Goal: Task Accomplishment & Management: Use online tool/utility

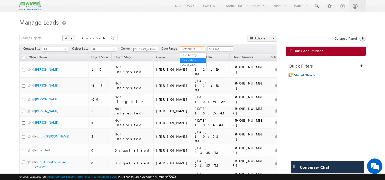
click at [193, 51] on span "Created On" at bounding box center [191, 49] width 24 height 5
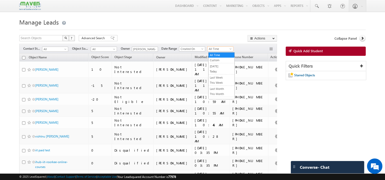
click at [215, 50] on span "All Time" at bounding box center [220, 49] width 24 height 5
click at [224, 95] on link "This Month" at bounding box center [222, 94] width 26 height 5
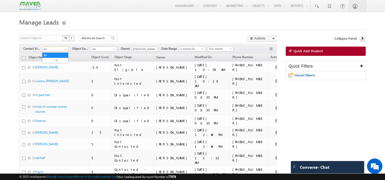
click at [63, 50] on span "All" at bounding box center [54, 49] width 24 height 5
click at [59, 60] on link "New Lead" at bounding box center [55, 60] width 26 height 5
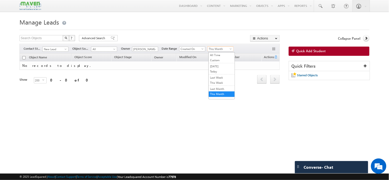
click at [212, 47] on span "This Month" at bounding box center [220, 49] width 24 height 5
click at [215, 53] on link "All Time" at bounding box center [222, 55] width 26 height 5
click at [33, 9] on img at bounding box center [30, 5] width 22 height 9
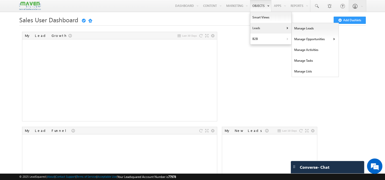
click at [266, 28] on link "Leads" at bounding box center [270, 28] width 41 height 11
click at [296, 29] on link "Manage Leads" at bounding box center [315, 28] width 47 height 11
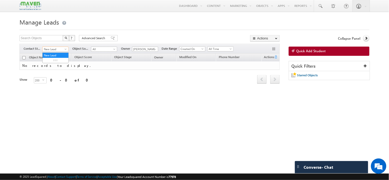
click at [51, 52] on span "New Lead" at bounding box center [55, 49] width 24 height 5
click at [53, 56] on link "All" at bounding box center [56, 55] width 26 height 5
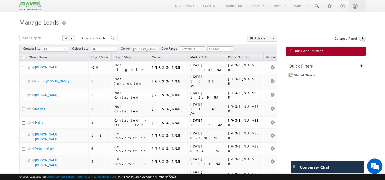
click at [192, 56] on span "Modified On" at bounding box center [198, 57] width 17 height 4
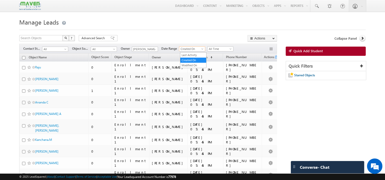
click at [194, 49] on span "Created On" at bounding box center [191, 49] width 24 height 5
click at [195, 58] on link "Created On" at bounding box center [193, 60] width 26 height 5
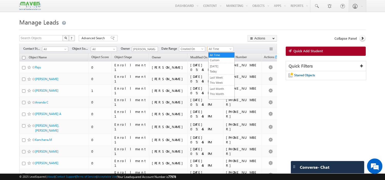
click at [217, 51] on span "All Time" at bounding box center [220, 49] width 24 height 5
click at [222, 93] on link "This Month" at bounding box center [222, 94] width 26 height 5
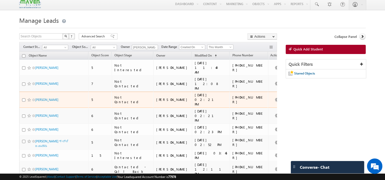
scroll to position [2, 0]
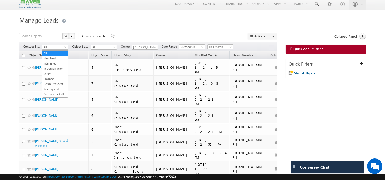
click at [61, 49] on span "All" at bounding box center [54, 47] width 24 height 5
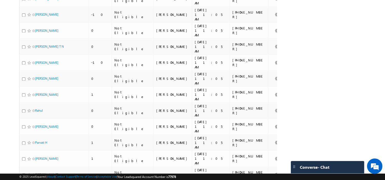
scroll to position [2288, 0]
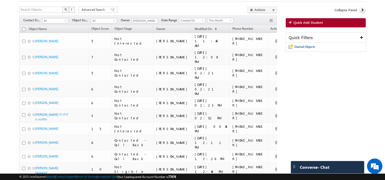
scroll to position [0, 0]
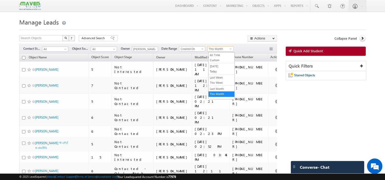
click at [219, 49] on span "This Month" at bounding box center [220, 49] width 24 height 5
click at [219, 53] on link "All Time" at bounding box center [222, 55] width 26 height 5
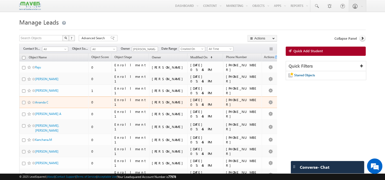
scroll to position [0, 0]
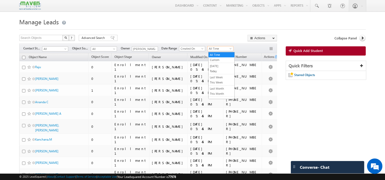
click at [212, 49] on span "All Time" at bounding box center [220, 48] width 24 height 5
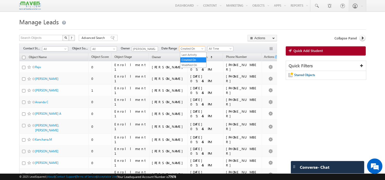
click at [195, 47] on span "Created On" at bounding box center [191, 48] width 24 height 5
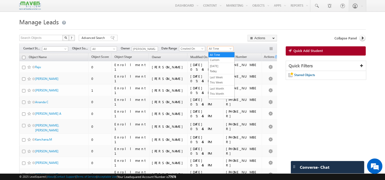
click at [222, 49] on span "All Time" at bounding box center [220, 48] width 24 height 5
click at [219, 94] on link "This Month" at bounding box center [222, 94] width 26 height 5
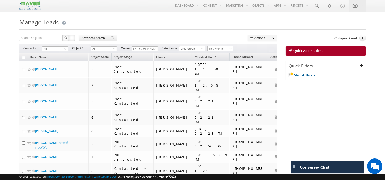
click at [111, 40] on span at bounding box center [113, 38] width 4 height 4
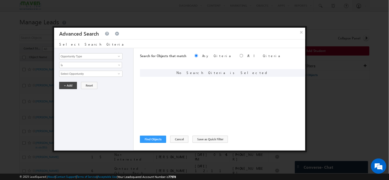
click at [180, 143] on div "Search for Objects that match Any Criteria All Criteria Note that the current t…" at bounding box center [222, 99] width 165 height 103
click at [180, 141] on button "Cancel" at bounding box center [179, 139] width 18 height 7
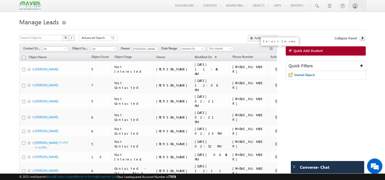
click at [273, 48] on button "button" at bounding box center [271, 49] width 5 height 5
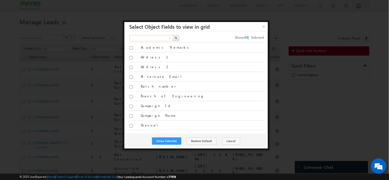
click at [158, 39] on input "text" at bounding box center [152, 38] width 44 height 6
type input "program"
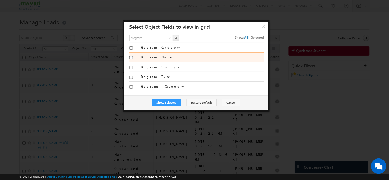
click at [133, 58] on div at bounding box center [134, 58] width 8 height 7
click at [131, 58] on input "Program Name" at bounding box center [131, 57] width 3 height 3
checkbox input "true"
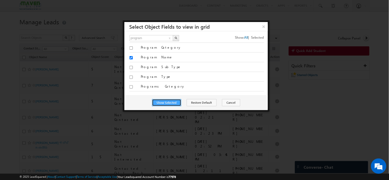
click at [171, 102] on button "Show Selected" at bounding box center [166, 102] width 29 height 7
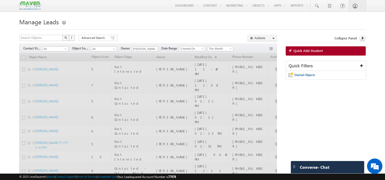
scroll to position [0, 0]
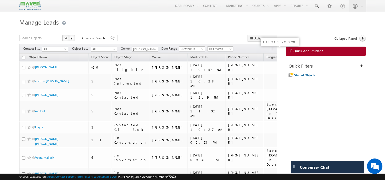
click at [271, 49] on button "button" at bounding box center [271, 49] width 5 height 5
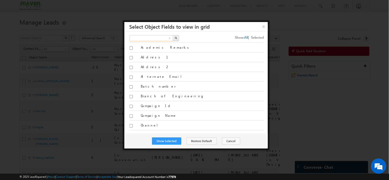
click at [145, 37] on input "text" at bounding box center [152, 38] width 44 height 6
type input "website"
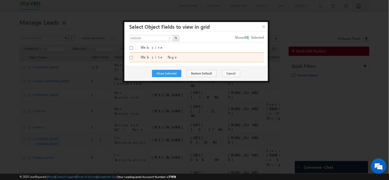
click at [130, 58] on input "Website Page" at bounding box center [131, 57] width 3 height 3
checkbox input "true"
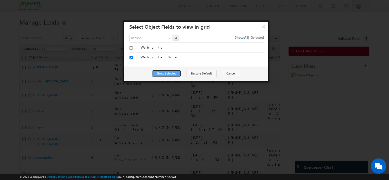
click at [171, 76] on button "Show Selected" at bounding box center [166, 73] width 29 height 7
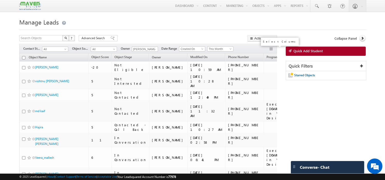
click at [272, 50] on button "button" at bounding box center [271, 49] width 5 height 5
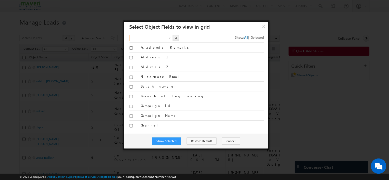
click at [154, 36] on input "text" at bounding box center [152, 38] width 44 height 6
type input "source"
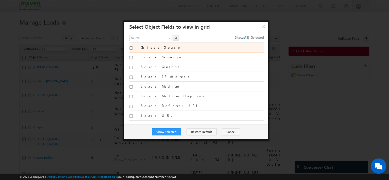
click at [131, 48] on input "Object Source" at bounding box center [131, 47] width 3 height 3
checkbox input "true"
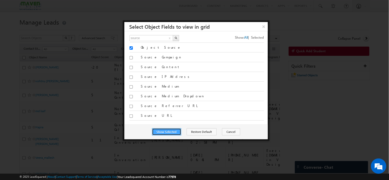
click at [166, 130] on button "Show Selected" at bounding box center [166, 132] width 29 height 7
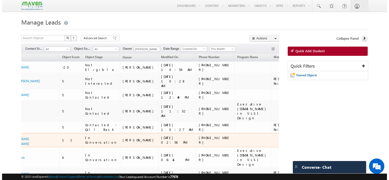
scroll to position [0, 31]
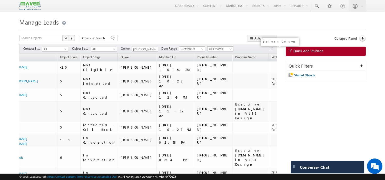
click at [270, 50] on button "button" at bounding box center [271, 49] width 5 height 5
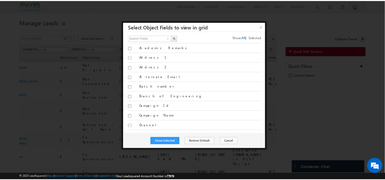
scroll to position [0, 28]
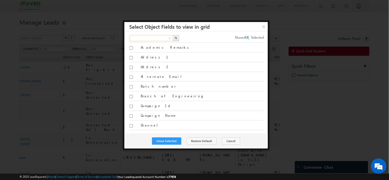
click at [155, 35] on input "text" at bounding box center [152, 38] width 44 height 6
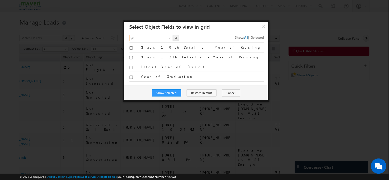
type input "y"
type input "exp"
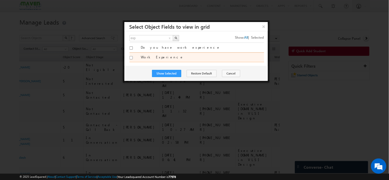
click at [132, 57] on input "Work Experience" at bounding box center [131, 57] width 3 height 3
checkbox input "true"
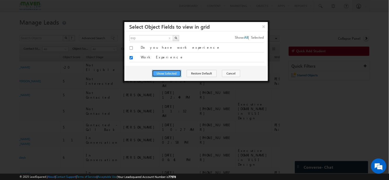
click at [178, 73] on button "Show Selected" at bounding box center [166, 73] width 29 height 7
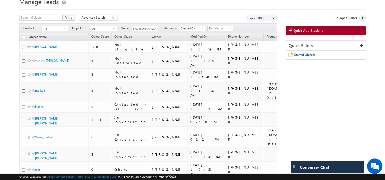
scroll to position [0, 0]
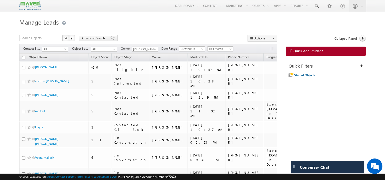
click at [112, 37] on div "Advanced Search" at bounding box center [98, 38] width 39 height 6
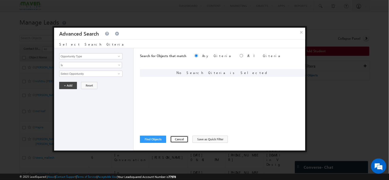
click at [174, 138] on button "Cancel" at bounding box center [179, 139] width 18 height 7
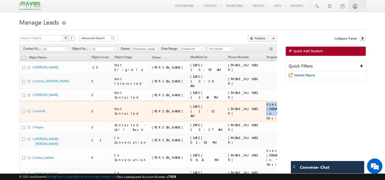
drag, startPoint x: 226, startPoint y: 111, endPoint x: 213, endPoint y: 103, distance: 15.6
click at [264, 103] on td "Executive M.Tech in VLSI Design" at bounding box center [282, 111] width 36 height 21
copy div "Executive M.Tech in VLSI Design"
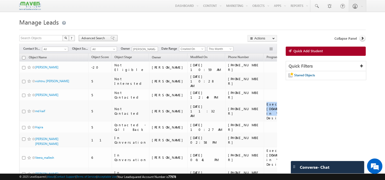
click at [111, 37] on div "Advanced Search" at bounding box center [98, 38] width 39 height 6
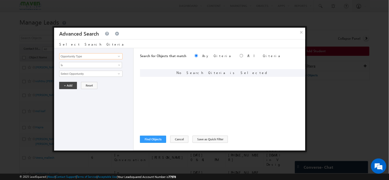
click at [101, 56] on input "Opportunity Type" at bounding box center [90, 56] width 63 height 6
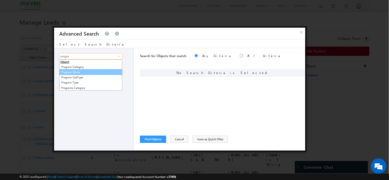
click at [93, 71] on link "Program Name" at bounding box center [90, 72] width 63 height 6
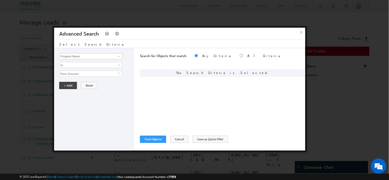
type input "Program Name"
click at [91, 72] on span "None Selected" at bounding box center [89, 74] width 58 height 6
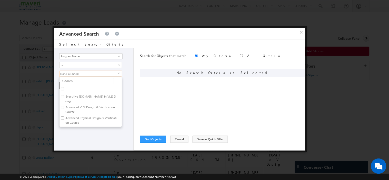
click at [83, 98] on label "Executive M.Tech in VLSI Design" at bounding box center [91, 99] width 62 height 11
click at [64, 98] on input "Executive M.Tech in VLSI Design" at bounding box center [62, 96] width 3 height 3
checkbox input "true"
click at [96, 130] on div "Opportunity Type Object Activity Task Sales Group Prospect Id Academic Remarks …" at bounding box center [94, 99] width 80 height 103
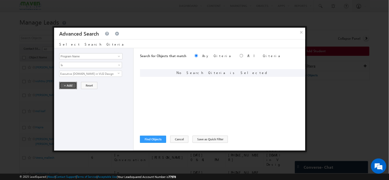
click at [67, 83] on button "+ Add" at bounding box center [68, 85] width 18 height 7
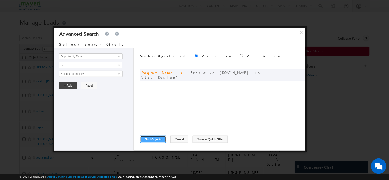
click at [155, 138] on button "Find Objects" at bounding box center [153, 139] width 26 height 7
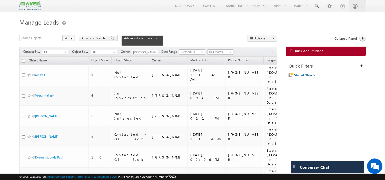
click at [111, 39] on span at bounding box center [113, 38] width 4 height 4
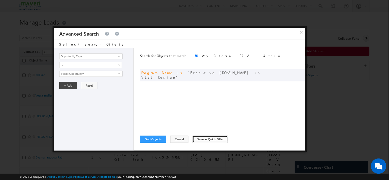
click at [201, 139] on button "Save as Quick Filter" at bounding box center [210, 139] width 35 height 7
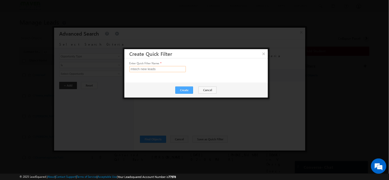
type input "mtech new leads"
click at [188, 92] on button "Create" at bounding box center [184, 90] width 18 height 7
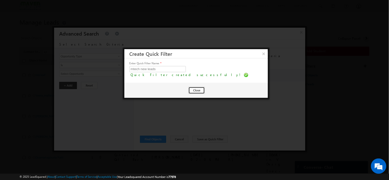
click at [194, 91] on button "Close" at bounding box center [197, 90] width 16 height 7
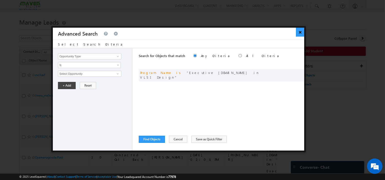
click at [299, 32] on button "×" at bounding box center [300, 32] width 8 height 9
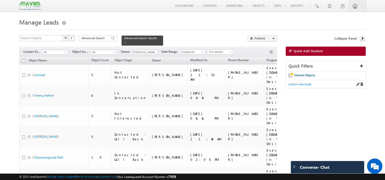
click at [303, 86] on span "mtech new leads" at bounding box center [300, 84] width 23 height 4
click at [127, 42] on span at bounding box center [125, 43] width 3 height 3
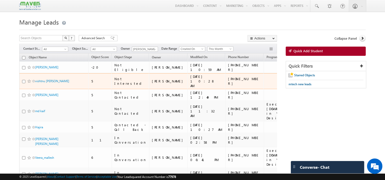
drag, startPoint x: 249, startPoint y: 82, endPoint x: 242, endPoint y: 78, distance: 8.4
click at [300, 78] on td "PES-Mtech Paid" at bounding box center [315, 81] width 30 height 16
copy div "PES-Mtech Paid"
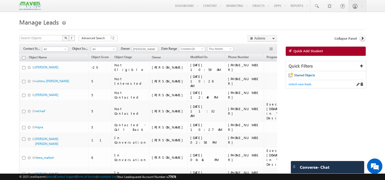
click at [294, 85] on span "mtech new leads" at bounding box center [300, 84] width 23 height 4
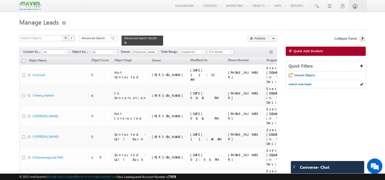
click at [124, 40] on span "Advanced search results" at bounding box center [140, 38] width 33 height 4
click at [111, 39] on span at bounding box center [113, 38] width 4 height 4
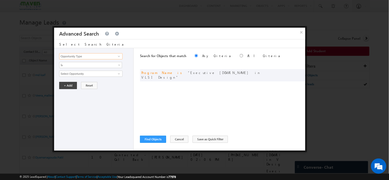
click at [78, 53] on input "Opportunity Type" at bounding box center [90, 56] width 63 height 6
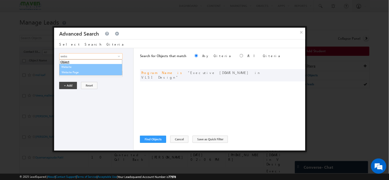
click at [75, 70] on link "Website Page" at bounding box center [91, 73] width 63 height 6
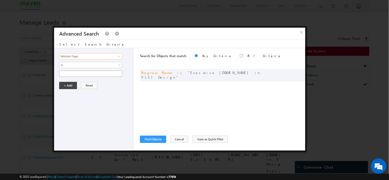
type input "Website Page"
click at [75, 73] on input "text" at bounding box center [90, 74] width 63 height 6
paste input "PES-Mtech Paid"
type input "PES-Mtech Paid"
click at [71, 85] on button "+ Add" at bounding box center [68, 85] width 18 height 7
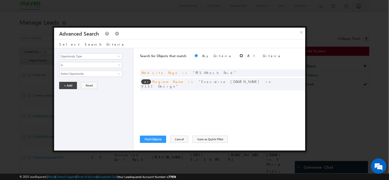
click at [240, 54] on input "radio" at bounding box center [241, 55] width 3 height 3
radio input "true"
click at [195, 54] on input "radio" at bounding box center [196, 55] width 3 height 3
radio input "true"
click at [149, 138] on button "Find Objects" at bounding box center [153, 139] width 26 height 7
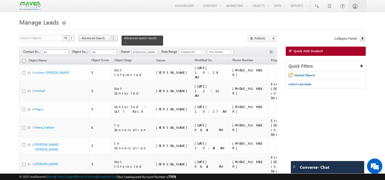
click at [111, 38] on span at bounding box center [113, 38] width 4 height 4
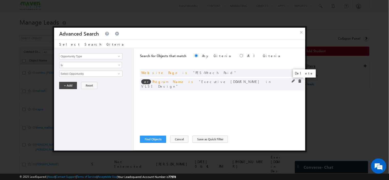
click at [300, 80] on span at bounding box center [300, 82] width 4 height 4
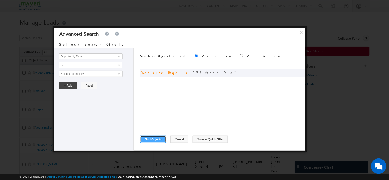
click at [156, 140] on button "Find Objects" at bounding box center [153, 139] width 26 height 7
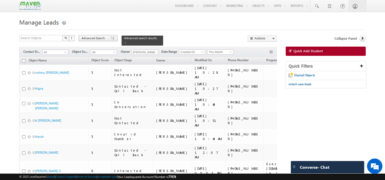
click at [111, 37] on span at bounding box center [113, 38] width 4 height 4
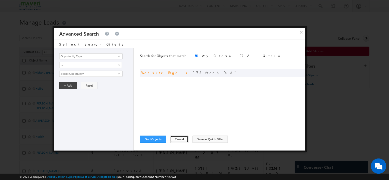
click at [180, 136] on button "Cancel" at bounding box center [179, 139] width 18 height 7
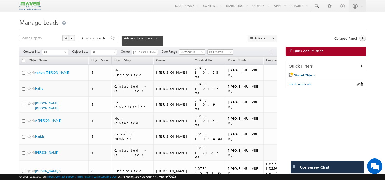
click at [305, 88] on div "mtech new leads" at bounding box center [326, 84] width 75 height 8
click at [300, 86] on span "mtech new leads" at bounding box center [300, 84] width 23 height 4
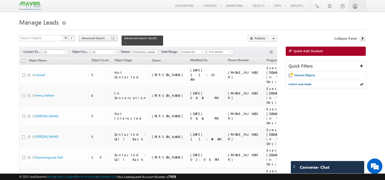
click at [111, 38] on span at bounding box center [113, 38] width 4 height 4
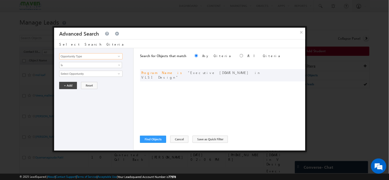
click at [75, 55] on input "Opportunity Type" at bounding box center [90, 56] width 63 height 6
click at [78, 71] on link "Website Page" at bounding box center [90, 72] width 63 height 6
type input "Website Page"
click at [78, 75] on input "text" at bounding box center [90, 74] width 63 height 6
paste input "PES-Mtech Paid"
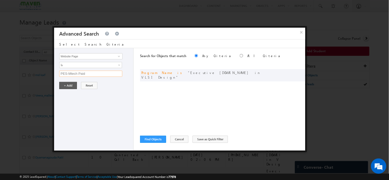
type input "PES-Mtech Paid"
click at [74, 84] on button "+ Add" at bounding box center [68, 85] width 18 height 7
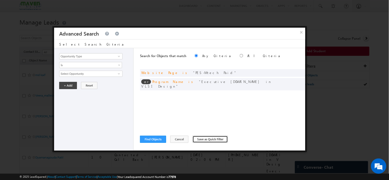
click at [207, 138] on button "Save as Quick Filter" at bounding box center [210, 139] width 35 height 7
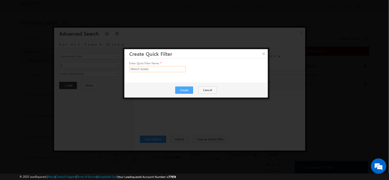
type input "Mtech leads"
click at [188, 89] on button "Create" at bounding box center [184, 90] width 18 height 7
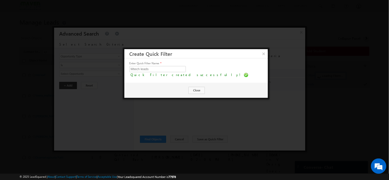
click at [182, 89] on div "Create Close" at bounding box center [196, 90] width 144 height 15
click at [194, 89] on button "Close" at bounding box center [197, 90] width 16 height 7
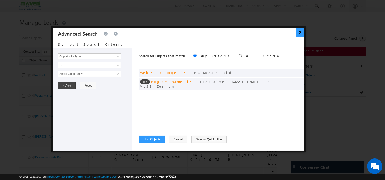
click at [300, 32] on button "×" at bounding box center [300, 32] width 8 height 9
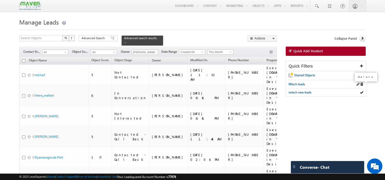
click at [361, 85] on span at bounding box center [362, 85] width 4 height 4
click at [300, 85] on span "mtech new leads" at bounding box center [300, 84] width 23 height 4
click at [111, 37] on span at bounding box center [113, 38] width 4 height 4
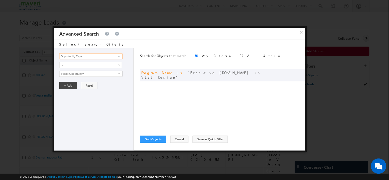
click at [80, 56] on input "Opportunity Type" at bounding box center [90, 56] width 63 height 6
click at [78, 71] on link "Website Page" at bounding box center [90, 72] width 63 height 6
type input "Website Page"
click at [78, 74] on input "text" at bounding box center [90, 74] width 63 height 6
paste input "PES-Mtech Paid"
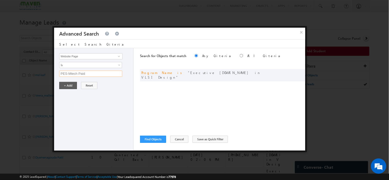
type input "PES-Mtech Paid"
click at [72, 85] on button "+ Add" at bounding box center [68, 85] width 18 height 7
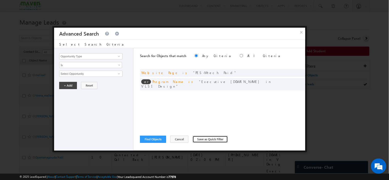
click at [208, 140] on button "Save as Quick Filter" at bounding box center [210, 139] width 35 height 7
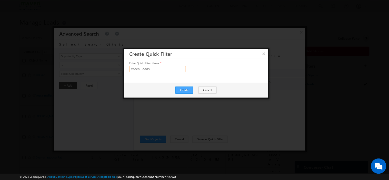
type input "Mtech Leads"
click at [189, 92] on button "Create" at bounding box center [184, 90] width 18 height 7
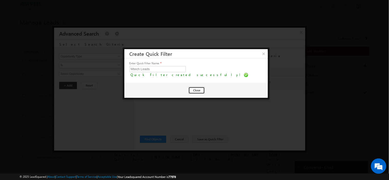
click at [194, 92] on button "Close" at bounding box center [197, 90] width 16 height 7
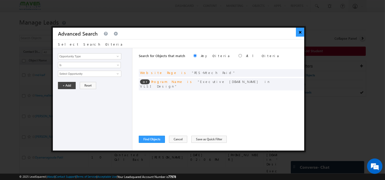
click at [300, 32] on button "×" at bounding box center [300, 32] width 8 height 9
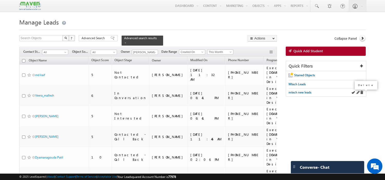
click at [363, 93] on span at bounding box center [362, 93] width 4 height 4
click at [293, 86] on span "Mtech Leads" at bounding box center [297, 84] width 17 height 4
